Goal: Communication & Community: Answer question/provide support

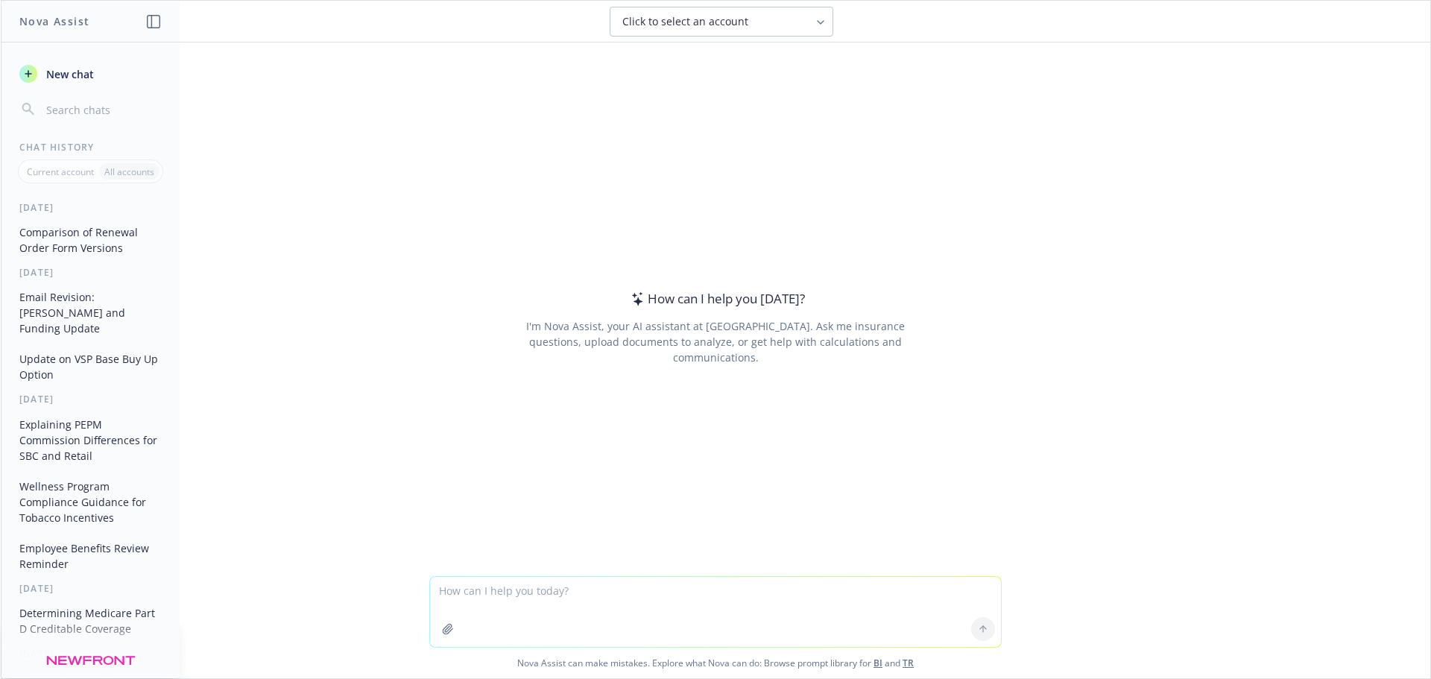
drag, startPoint x: 0, startPoint y: 0, endPoint x: 587, endPoint y: 601, distance: 840.4
click at [587, 601] on textarea at bounding box center [715, 612] width 571 height 70
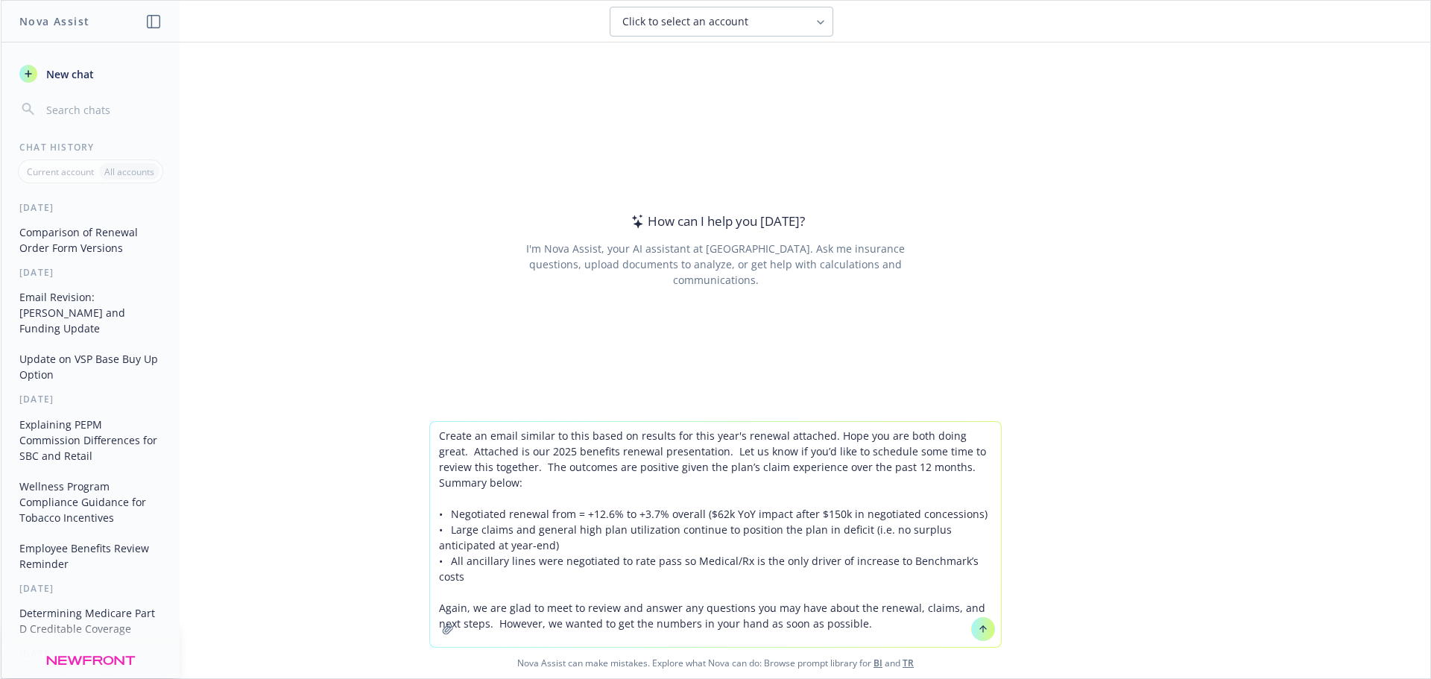
type textarea "Create an email similar to this based on results for this year's renewal attach…"
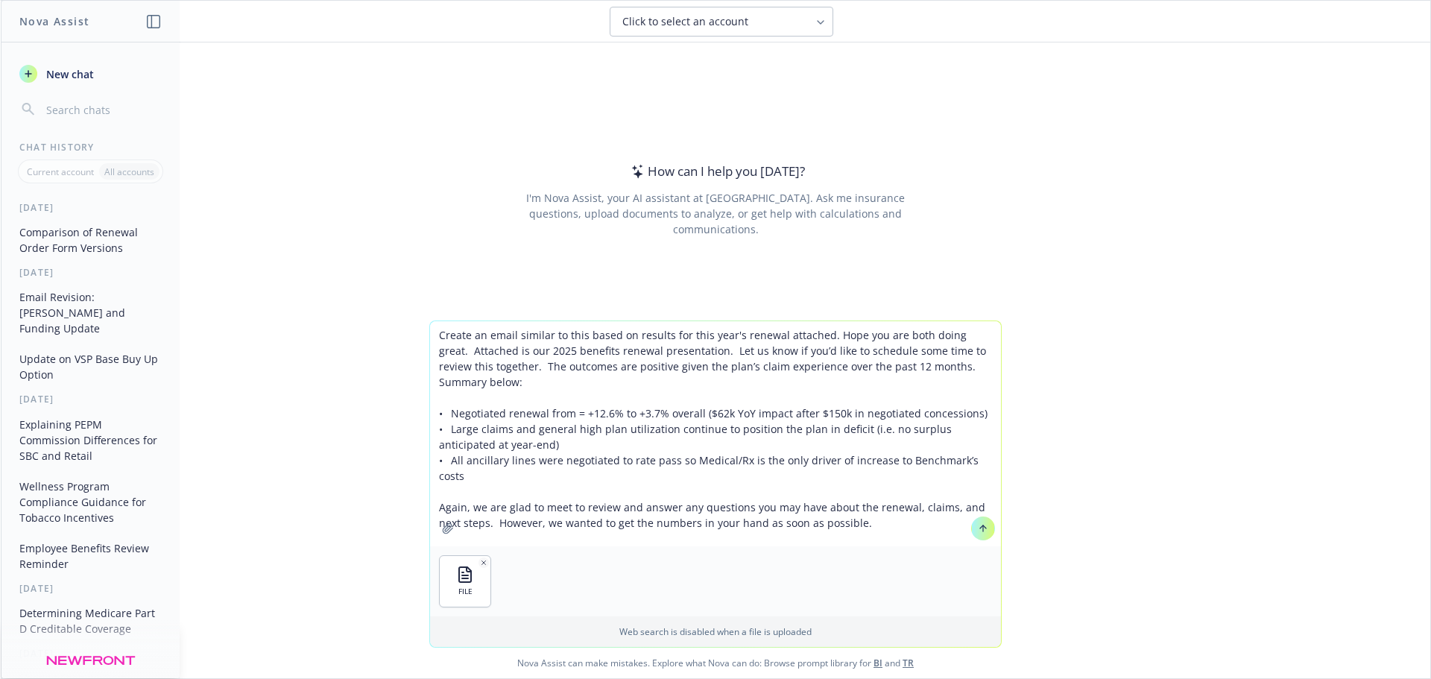
click at [978, 530] on icon at bounding box center [983, 528] width 10 height 10
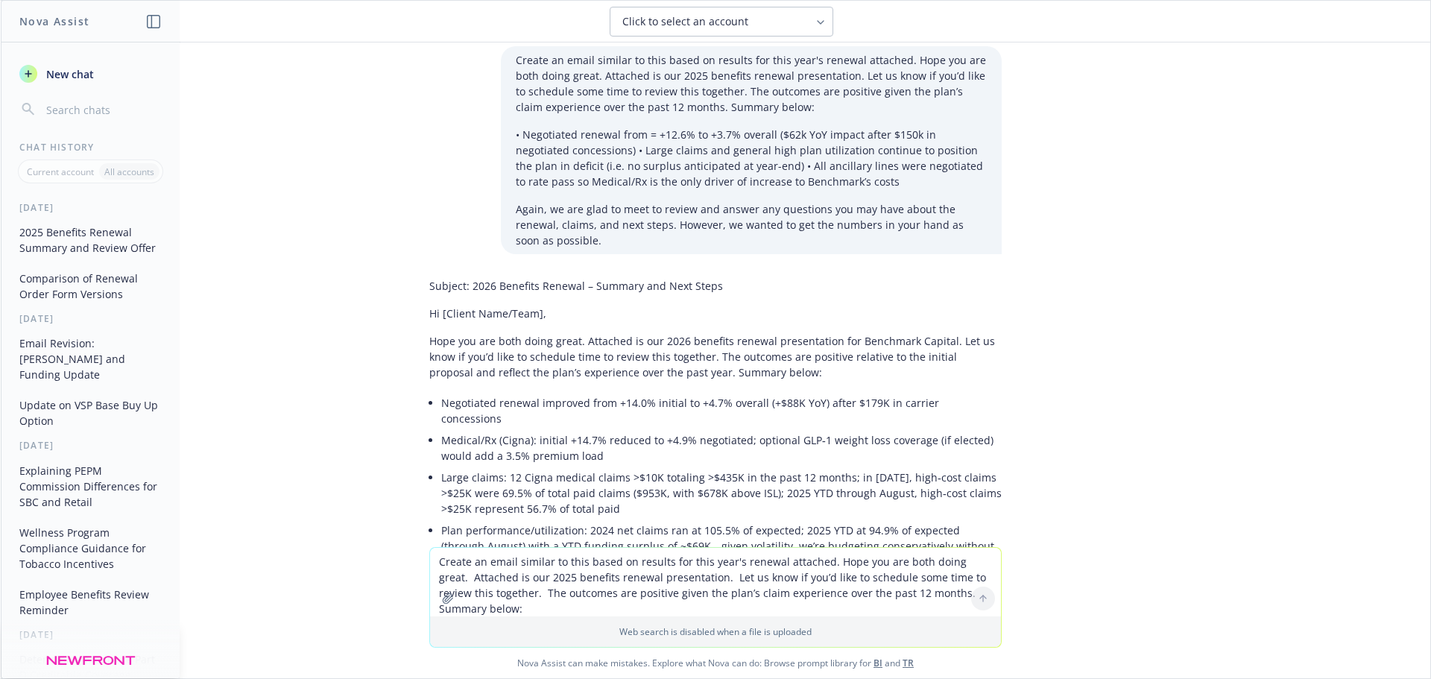
scroll to position [75, 0]
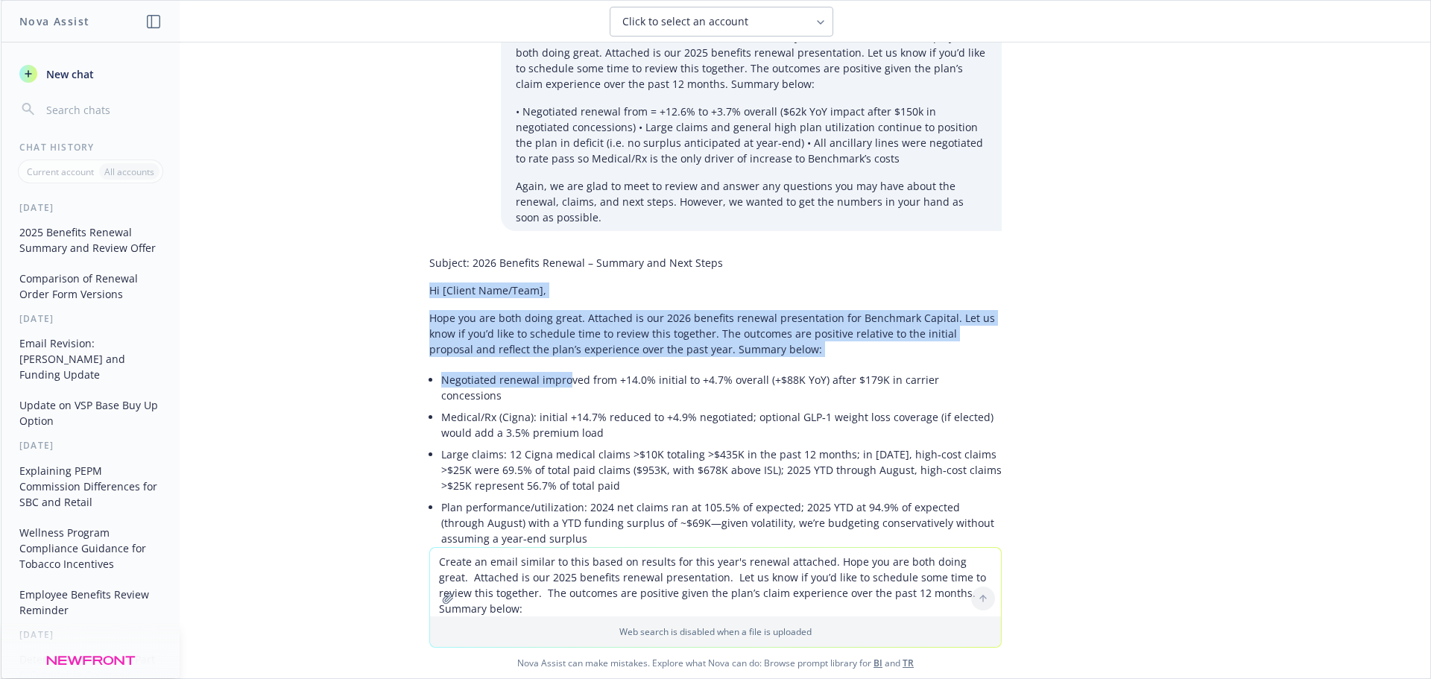
drag, startPoint x: 419, startPoint y: 292, endPoint x: 560, endPoint y: 377, distance: 164.5
click at [560, 377] on div "Subject: 2026 Benefits Renewal – Summary and Next Steps Hi [Client Name/Team], …" at bounding box center [715, 467] width 572 height 436
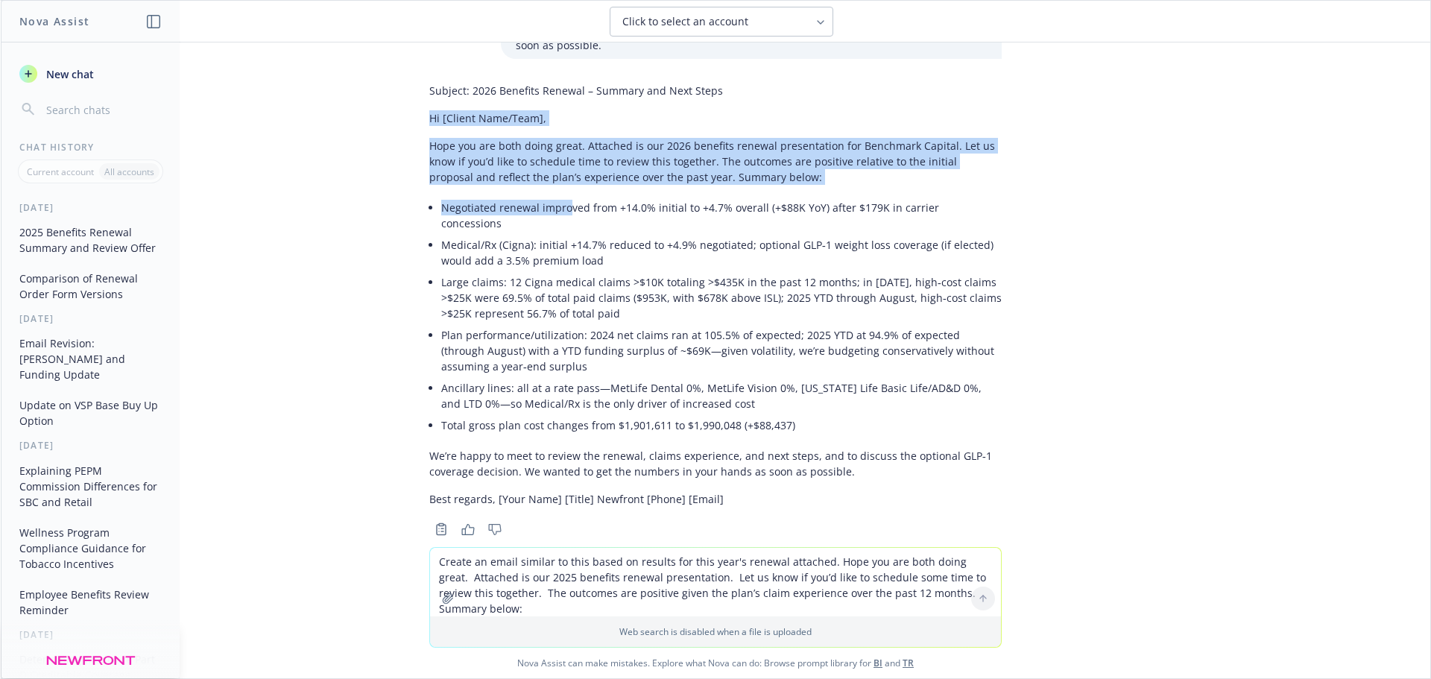
scroll to position [259, 0]
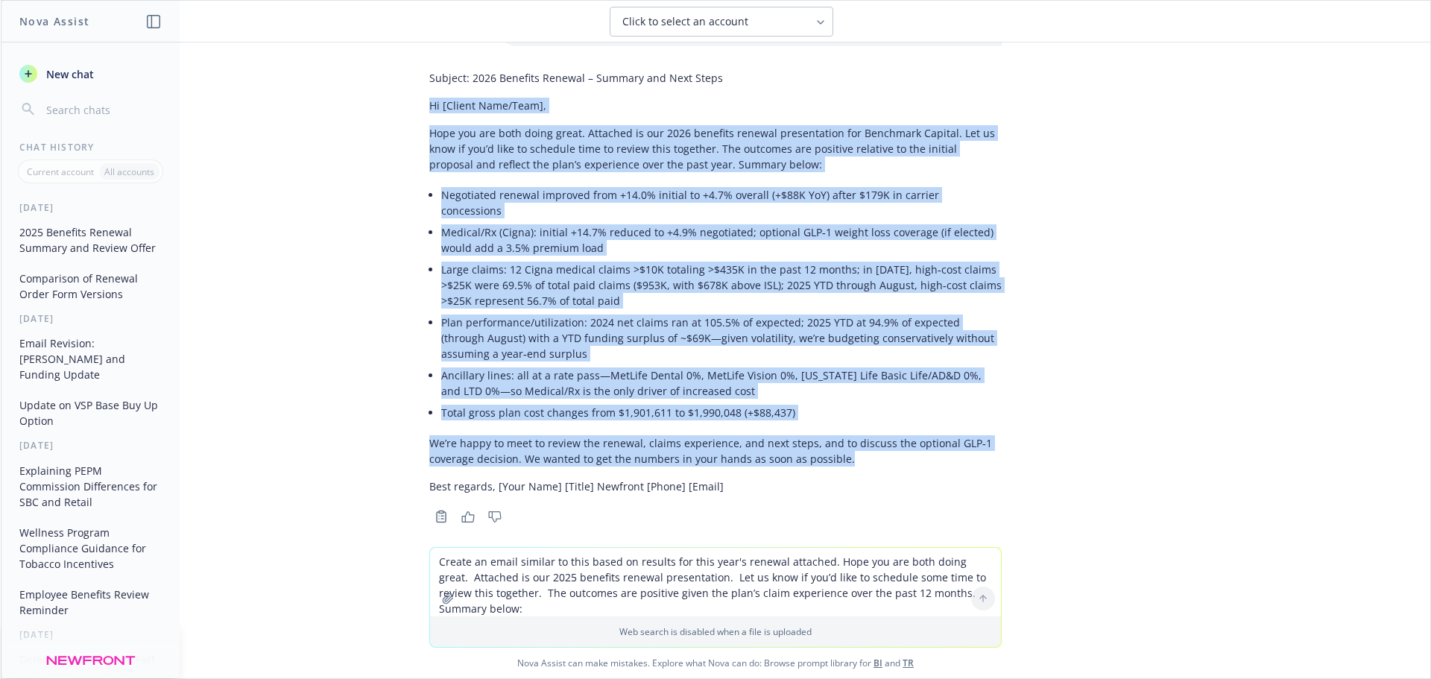
click at [849, 451] on div "Subject: 2026 Benefits Renewal – Summary and Next Steps Hi [Client Name/Team], …" at bounding box center [715, 282] width 572 height 436
copy div "Lo [Ipsumd Sita/Cons], Adip eli sed doei tempo incid. Utlabore et dol 8008 magn…"
